Goal: Transaction & Acquisition: Book appointment/travel/reservation

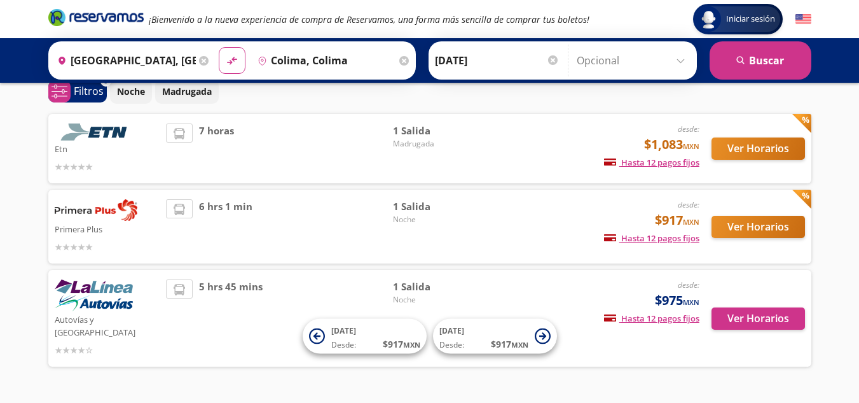
scroll to position [64, 0]
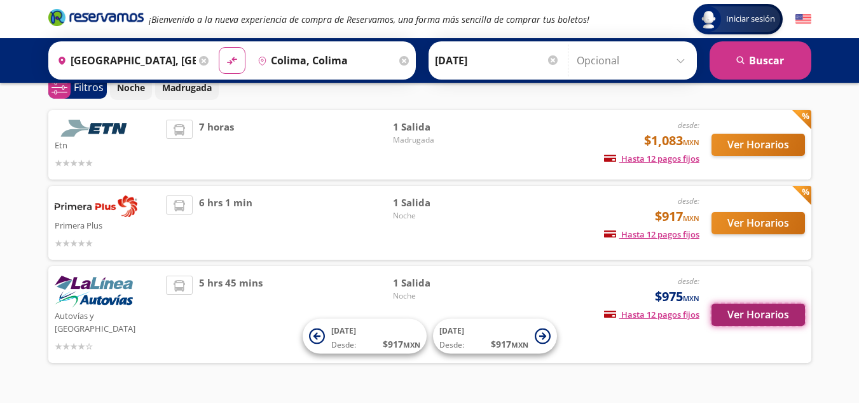
click at [775, 314] on button "Ver Horarios" at bounding box center [758, 314] width 93 height 22
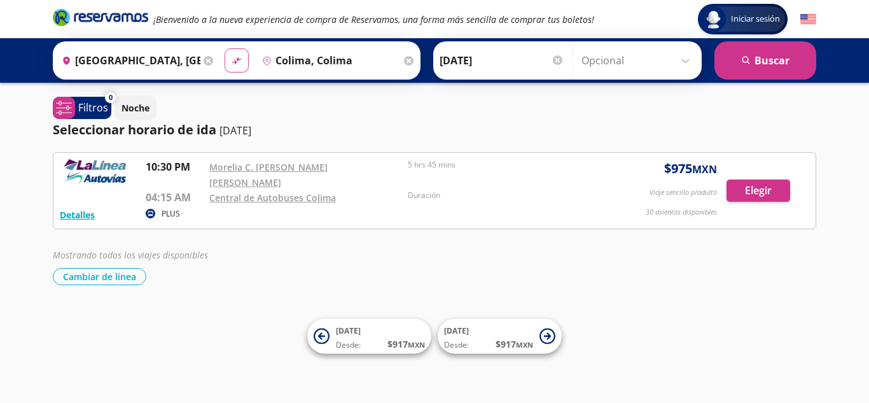
click at [237, 53] on button "material-symbols:compare-arrows-rounded" at bounding box center [236, 60] width 24 height 24
type input "Colima, Colima"
type input "[GEOGRAPHIC_DATA], [GEOGRAPHIC_DATA]"
click at [488, 60] on input "[DATE]" at bounding box center [501, 61] width 125 height 32
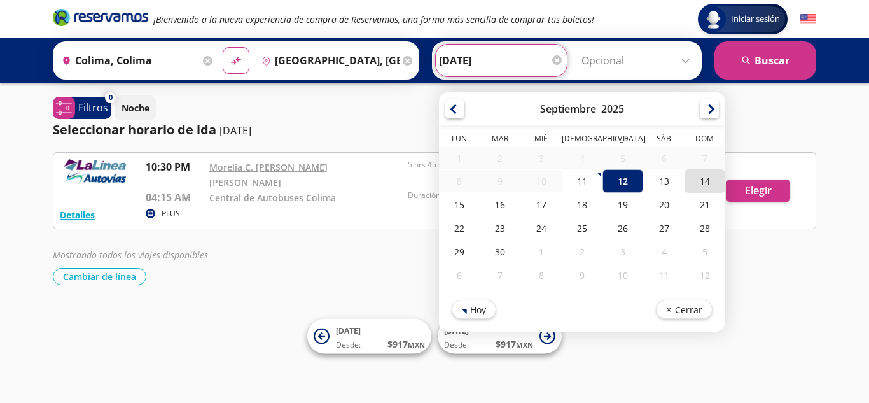
click at [693, 183] on div "14" at bounding box center [704, 181] width 41 height 24
type input "[DATE]"
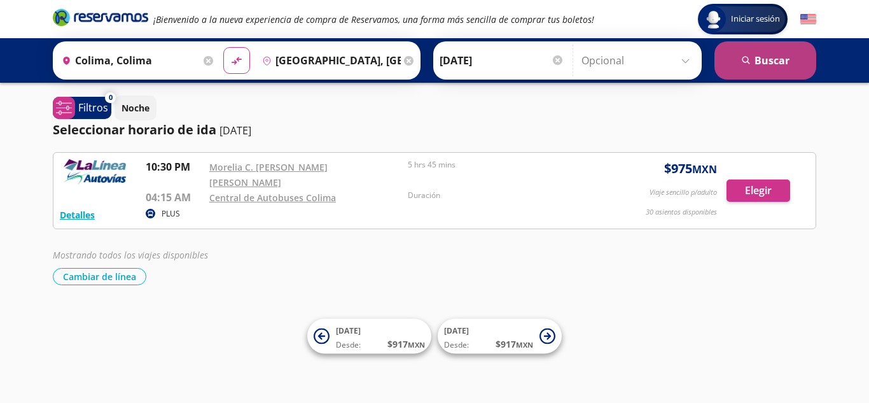
click at [756, 65] on button "search [GEOGRAPHIC_DATA]" at bounding box center [765, 60] width 102 height 38
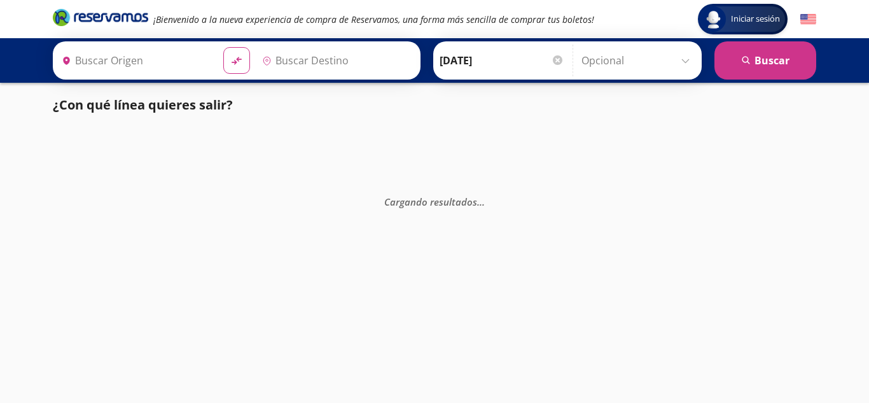
type input "[GEOGRAPHIC_DATA], [GEOGRAPHIC_DATA]"
type input "Colima, Colima"
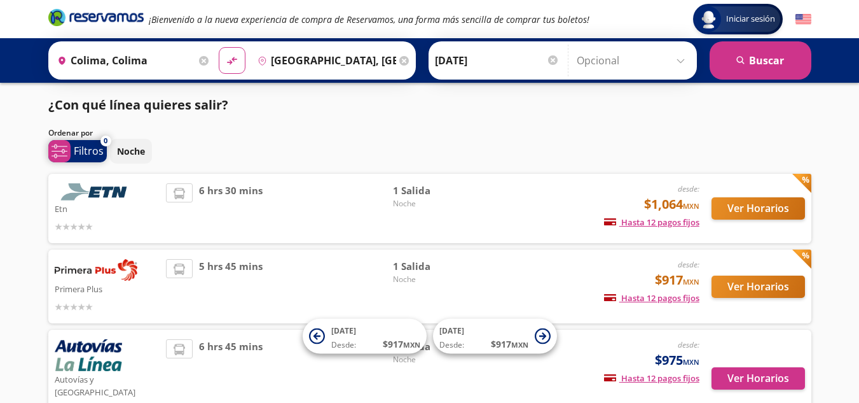
click at [92, 148] on p "Filtros" at bounding box center [89, 150] width 30 height 15
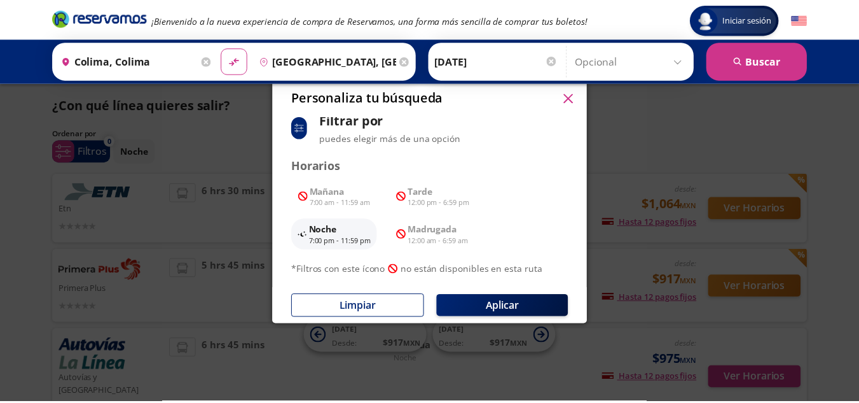
scroll to position [102, 0]
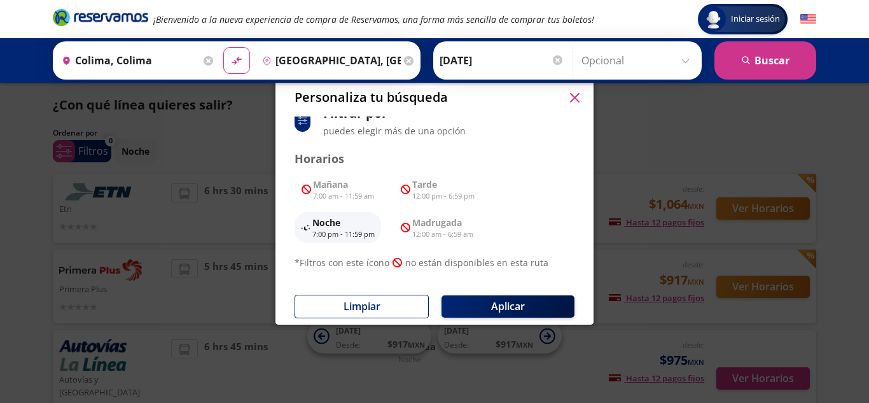
click at [567, 97] on button "button" at bounding box center [574, 97] width 19 height 19
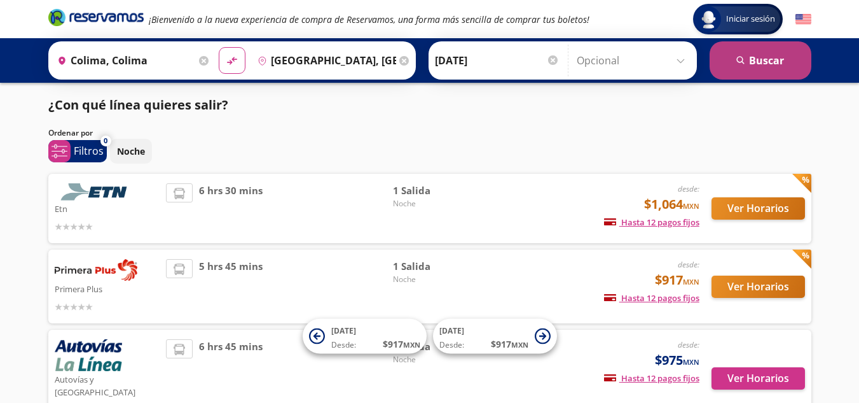
click at [738, 56] on icon "search" at bounding box center [741, 61] width 10 height 10
click at [248, 150] on div "Noche" at bounding box center [460, 151] width 701 height 25
